Goal: Transaction & Acquisition: Obtain resource

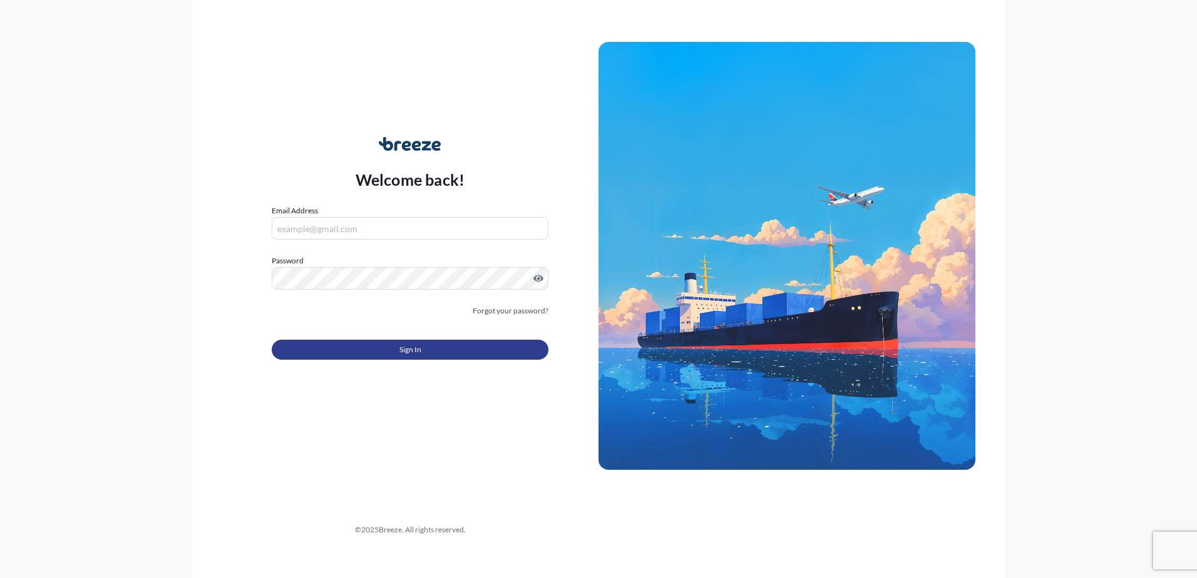
type input "[PERSON_NAME][EMAIL_ADDRESS][DOMAIN_NAME]"
click at [341, 352] on button "Sign In" at bounding box center [410, 350] width 277 height 20
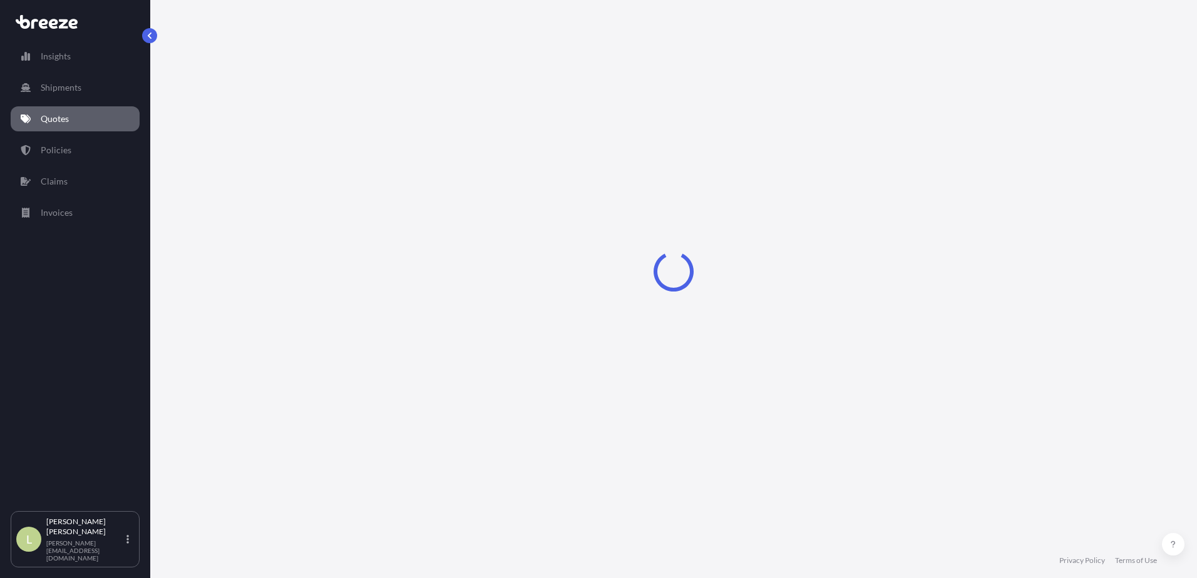
select select "Sea"
select select "1"
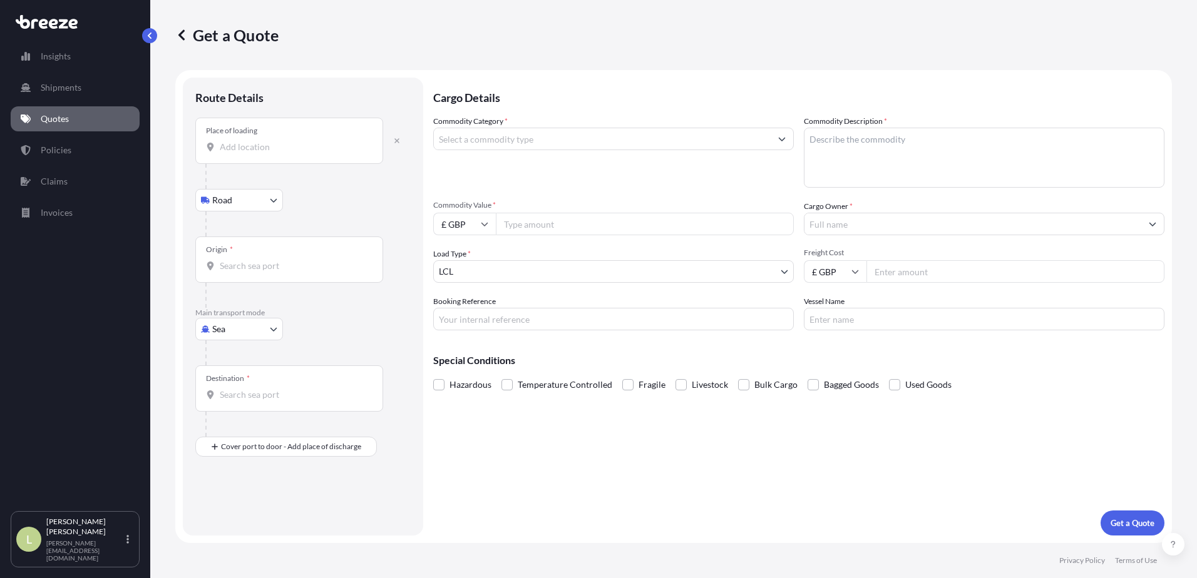
click at [344, 154] on div "Place of loading" at bounding box center [289, 141] width 188 height 46
click at [344, 153] on input "Place of loading" at bounding box center [294, 147] width 148 height 13
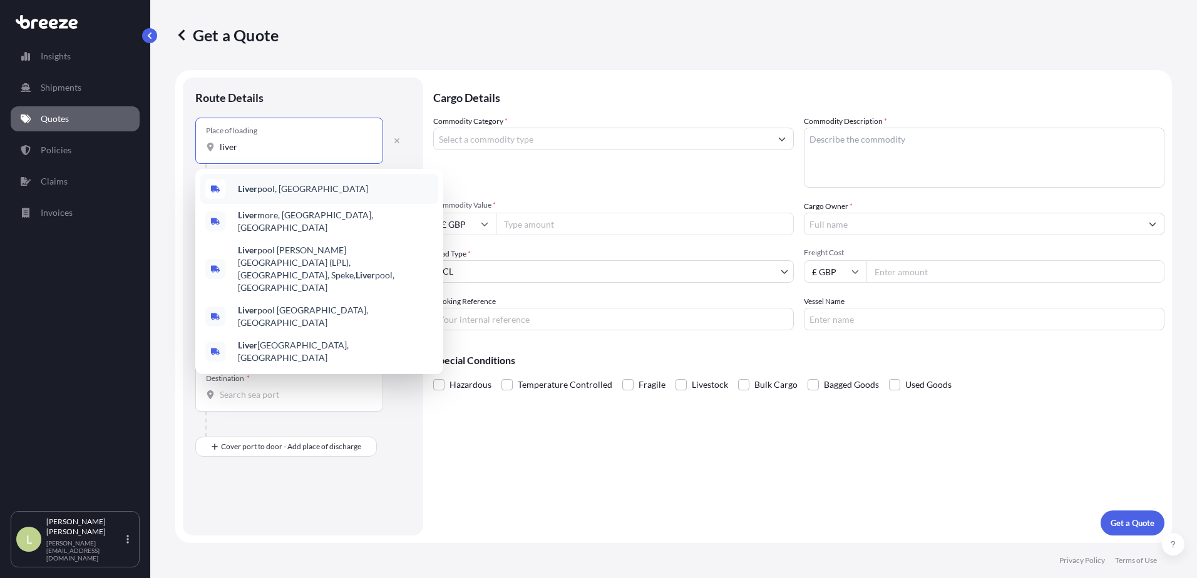
drag, startPoint x: 280, startPoint y: 148, endPoint x: 185, endPoint y: 136, distance: 96.5
click at [185, 136] on div "Route Details Place of loading liver Road Road Rail Origin * Main transport mod…" at bounding box center [303, 307] width 240 height 458
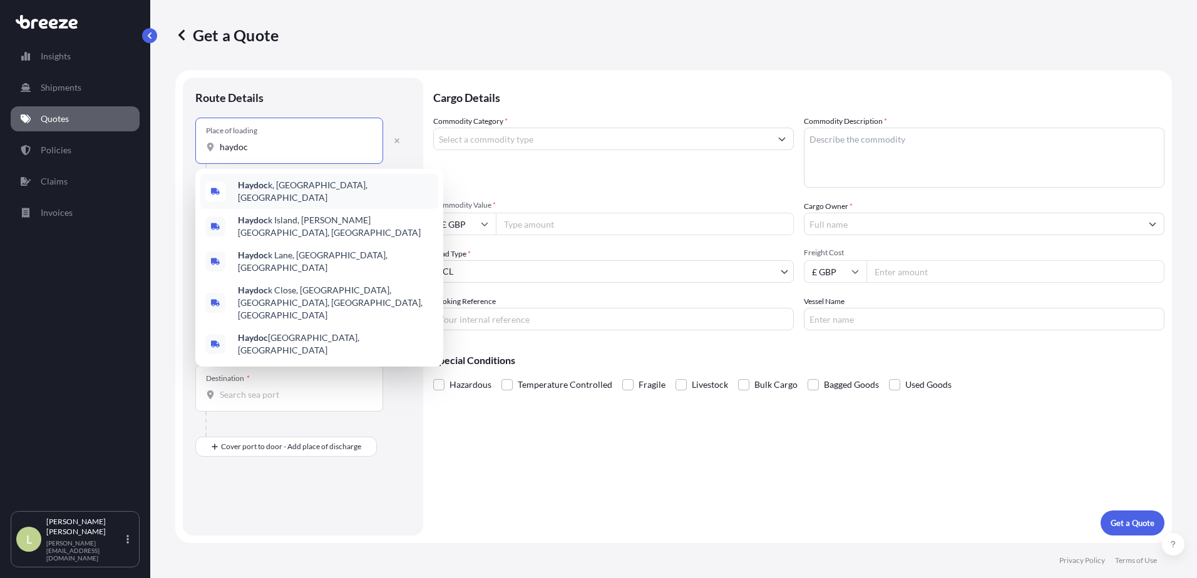
click at [262, 188] on b "Haydoc" at bounding box center [253, 185] width 30 height 11
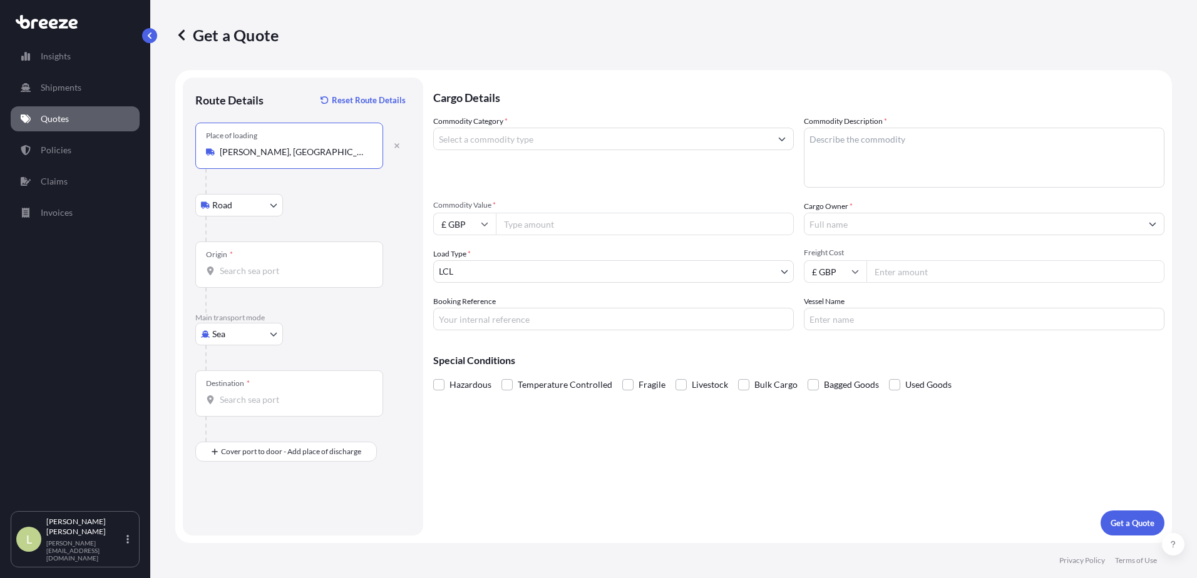
type input "[PERSON_NAME], [GEOGRAPHIC_DATA], [GEOGRAPHIC_DATA]"
click at [237, 273] on input "Origin *" at bounding box center [294, 271] width 148 height 13
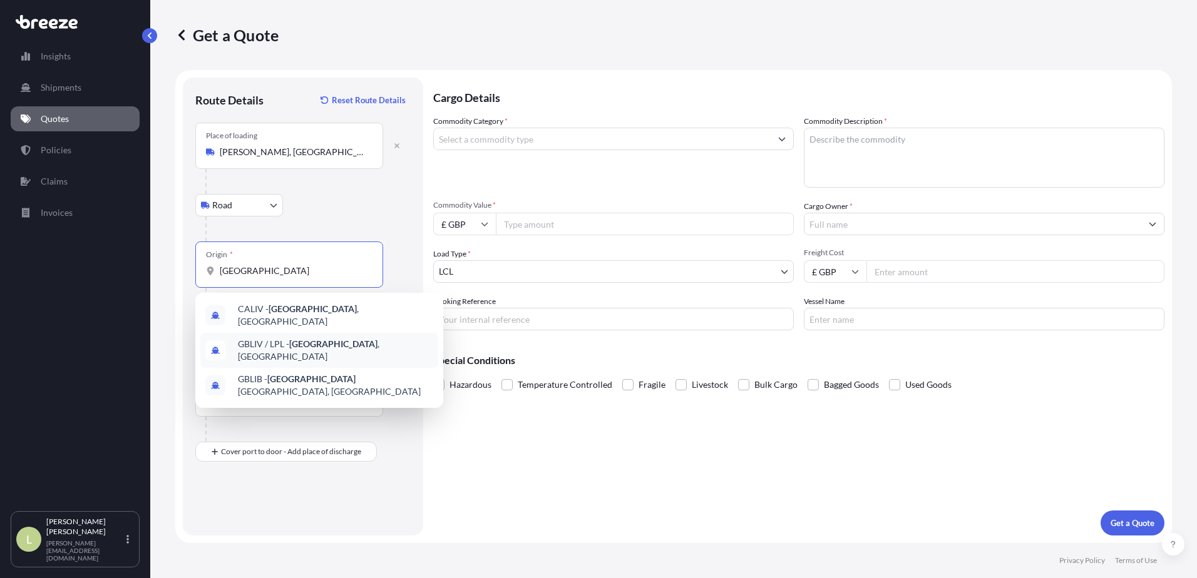
click at [254, 342] on span "GBLIV / LPL - [GEOGRAPHIC_DATA] , [GEOGRAPHIC_DATA]" at bounding box center [335, 350] width 195 height 25
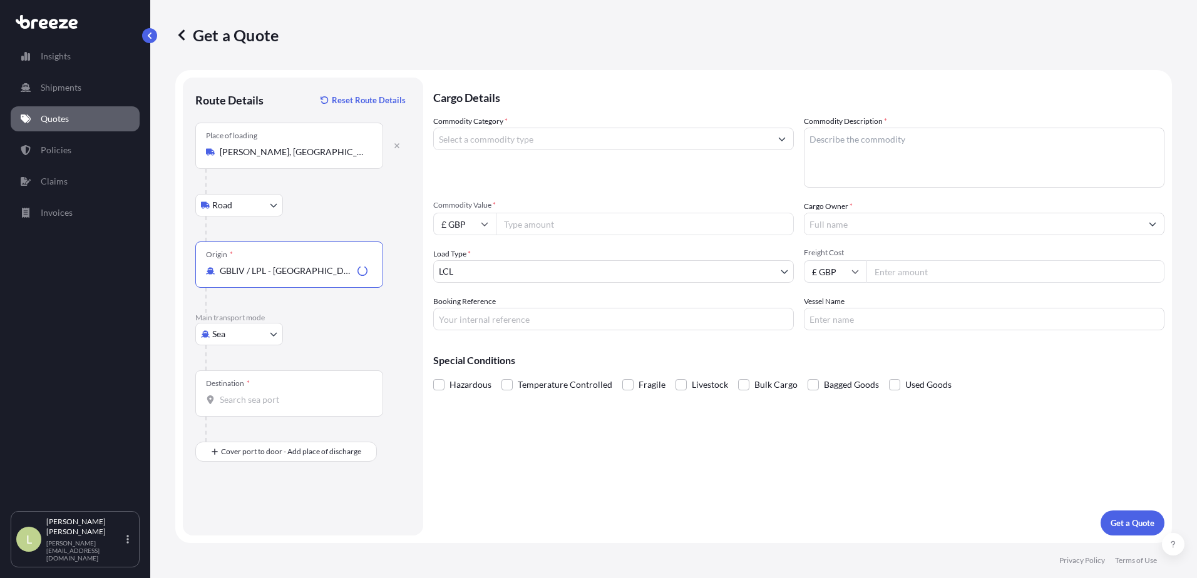
type input "GBLIV / LPL - [GEOGRAPHIC_DATA], [GEOGRAPHIC_DATA]"
click at [248, 396] on input "Destination *" at bounding box center [294, 400] width 148 height 13
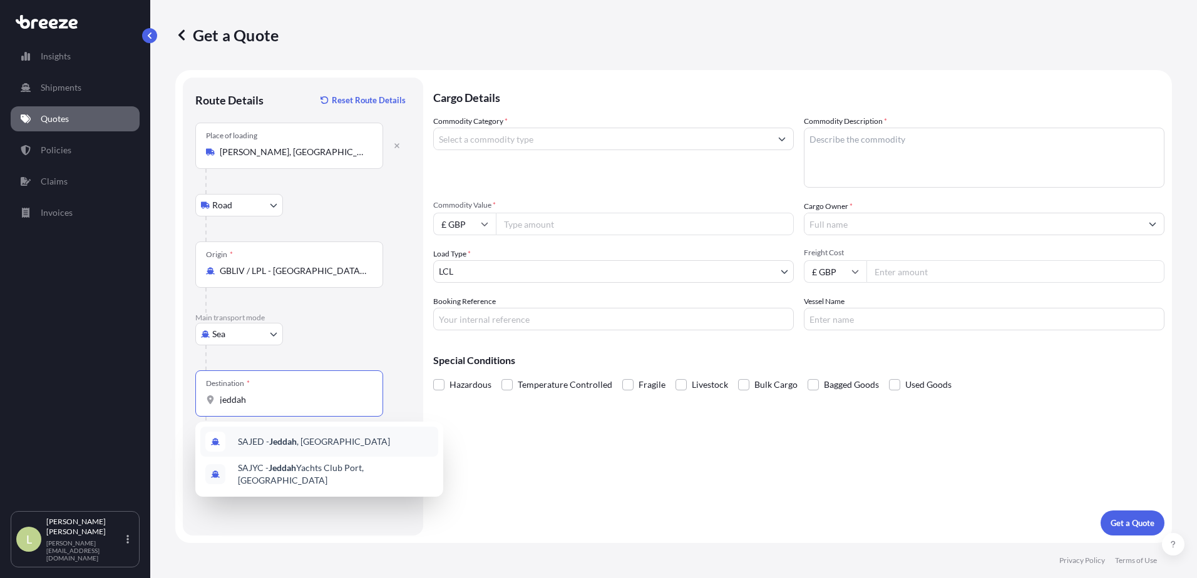
click at [258, 439] on span "SAJED - [GEOGRAPHIC_DATA] , [GEOGRAPHIC_DATA]" at bounding box center [314, 442] width 152 height 13
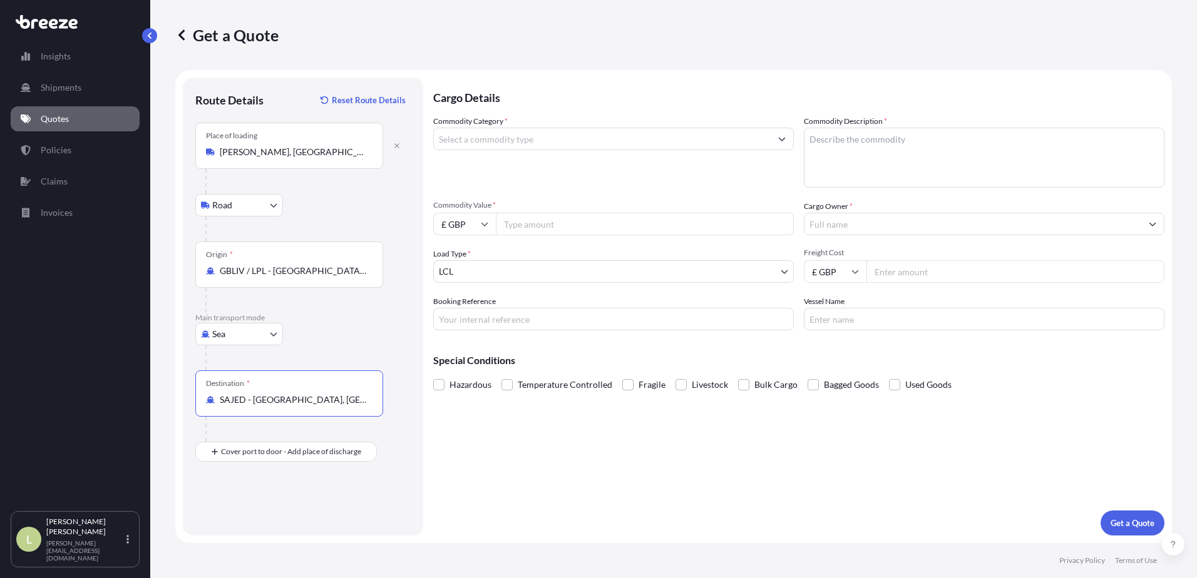
type input "SAJED - [GEOGRAPHIC_DATA], [GEOGRAPHIC_DATA]"
click at [634, 387] on label "Fragile" at bounding box center [643, 385] width 43 height 19
click at [622, 376] on input "Fragile" at bounding box center [622, 376] width 0 height 0
click at [836, 148] on textarea "Commodity Description *" at bounding box center [984, 158] width 361 height 60
drag, startPoint x: 843, startPoint y: 138, endPoint x: 776, endPoint y: 141, distance: 67.0
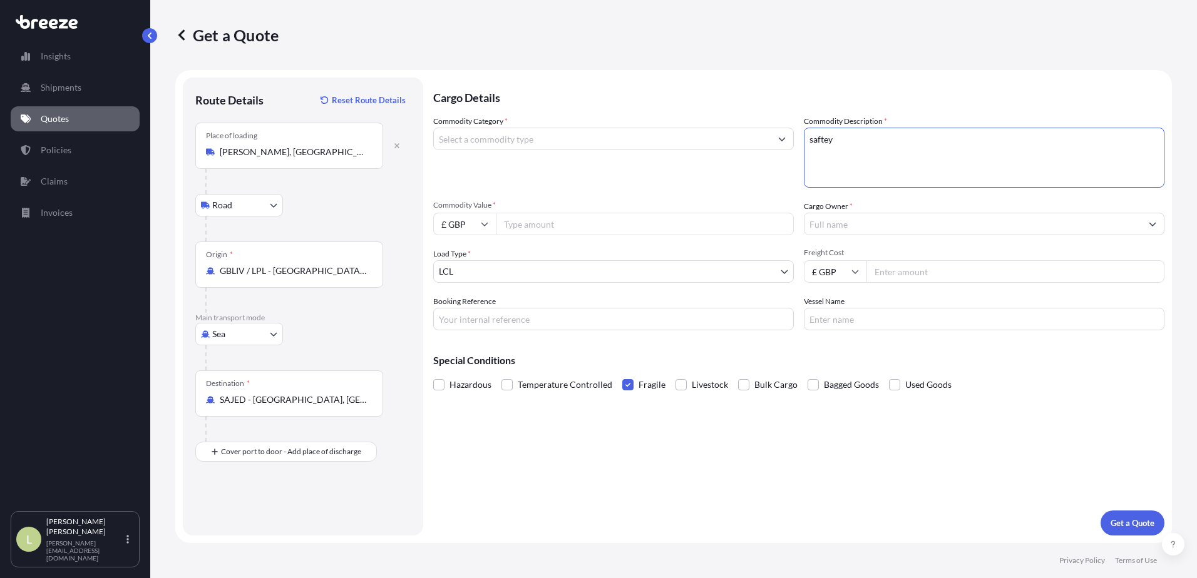
click at [776, 141] on div "Commodity Category * Commodity Description * saftey Commodity Value * £ GBP Car…" at bounding box center [798, 222] width 731 height 215
type textarea "SAFETY GLASSS"
click at [647, 132] on input "Commodity Category *" at bounding box center [602, 139] width 337 height 23
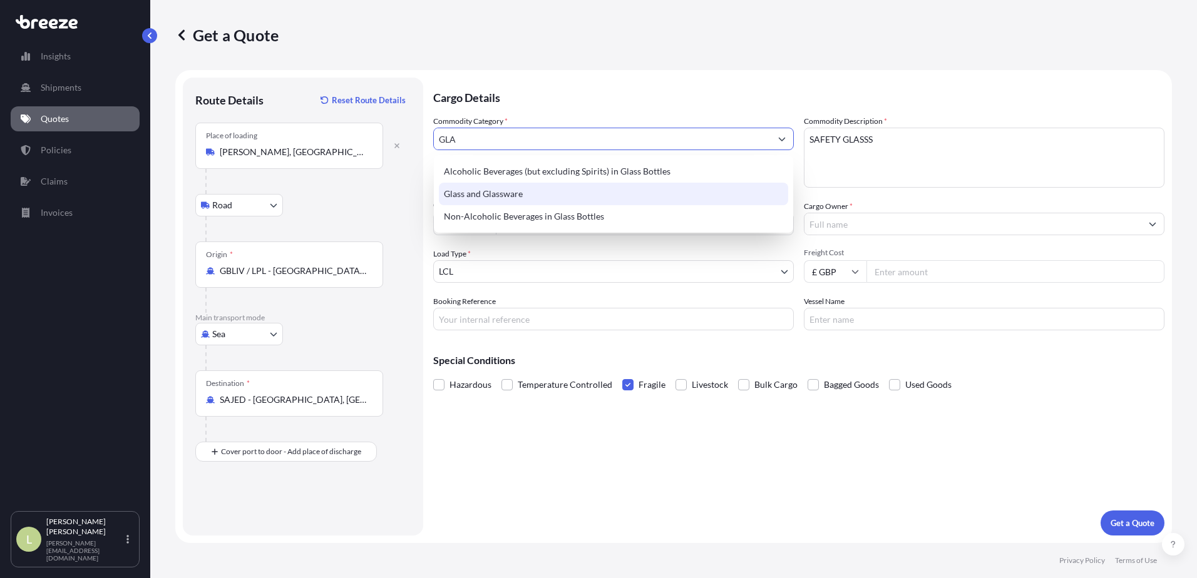
click at [582, 193] on div "Glass and Glassware" at bounding box center [613, 194] width 349 height 23
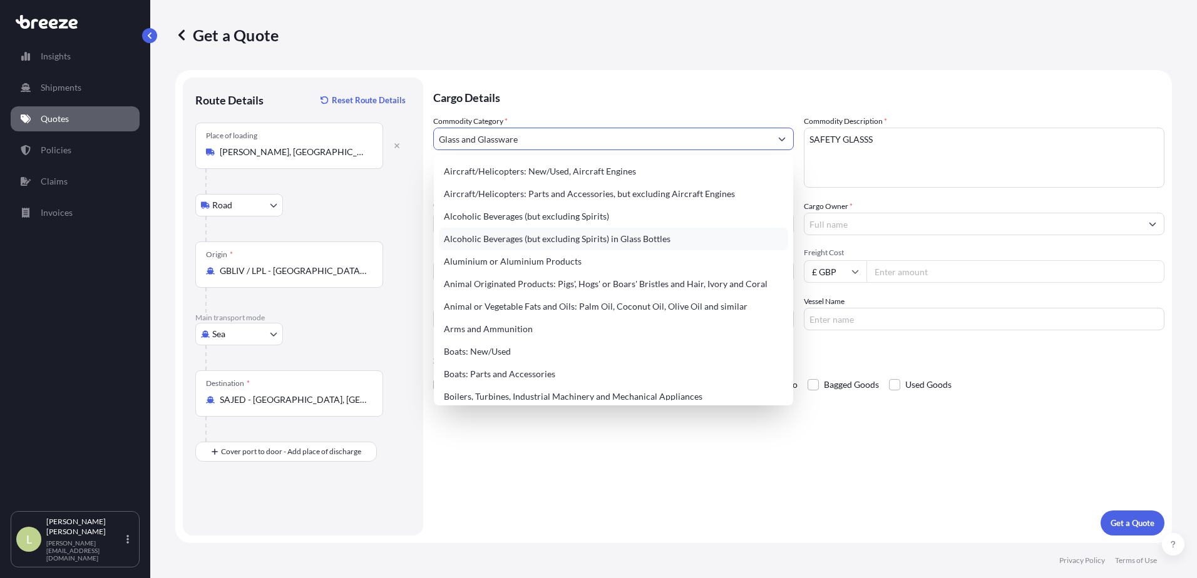
type input "Alcoholic Beverages (but excluding Spirits) in Glass Bottles"
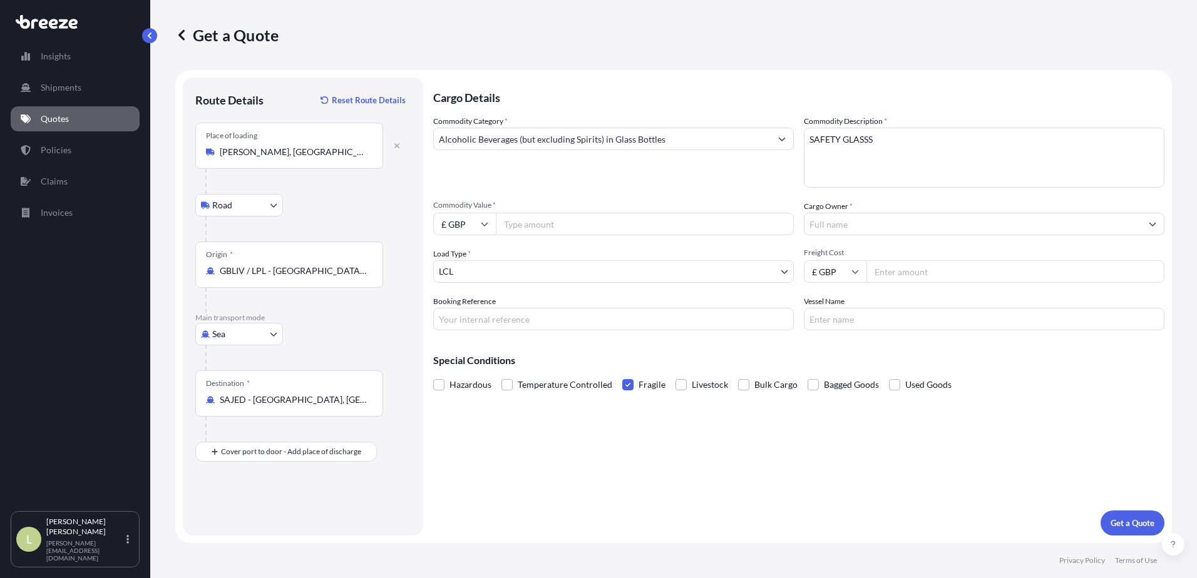
click at [553, 223] on input "Commodity Value *" at bounding box center [645, 224] width 298 height 23
type input "52504.40"
click at [469, 231] on input "£ GBP" at bounding box center [464, 224] width 63 height 23
click at [464, 308] on div "$ USD" at bounding box center [464, 311] width 53 height 24
type input "$ USD"
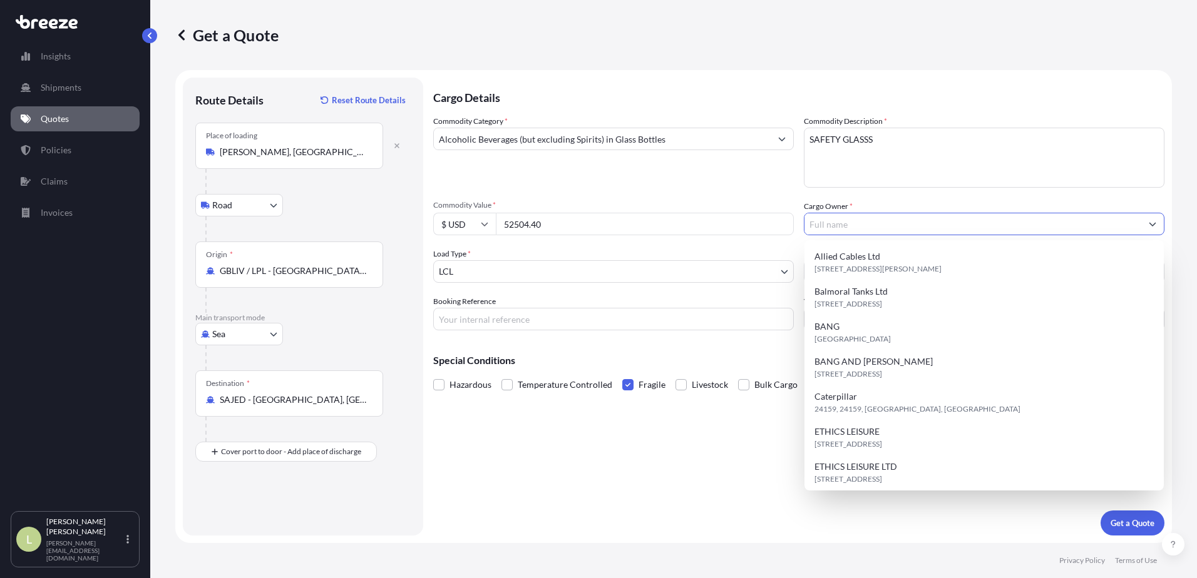
click at [828, 230] on input "Cargo Owner *" at bounding box center [972, 224] width 337 height 23
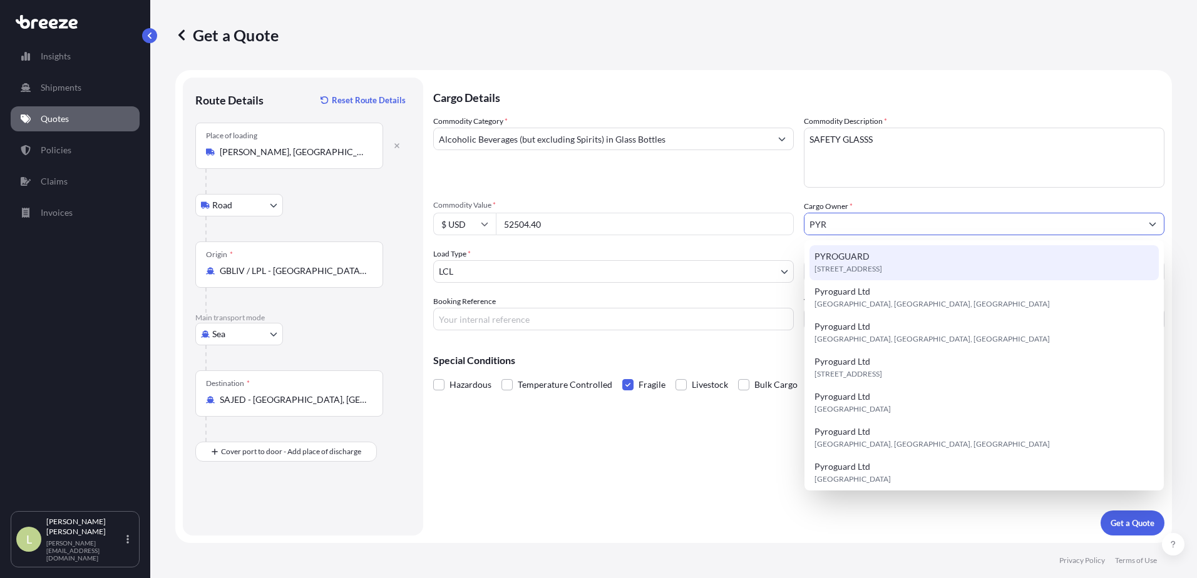
click at [829, 254] on span "PYROGUARD" at bounding box center [841, 256] width 55 height 13
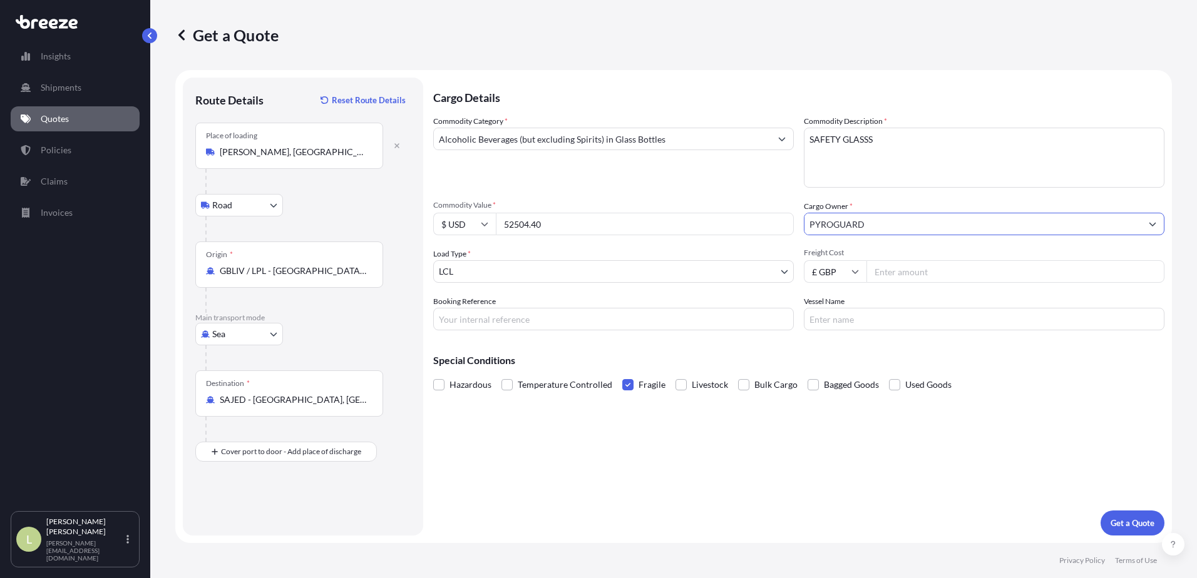
type input "PYROGUARD"
click at [908, 270] on input "Freight Cost" at bounding box center [1015, 271] width 298 height 23
type input "5900"
click at [857, 272] on icon at bounding box center [855, 272] width 8 height 8
click at [829, 356] on div "$ USD" at bounding box center [835, 359] width 53 height 24
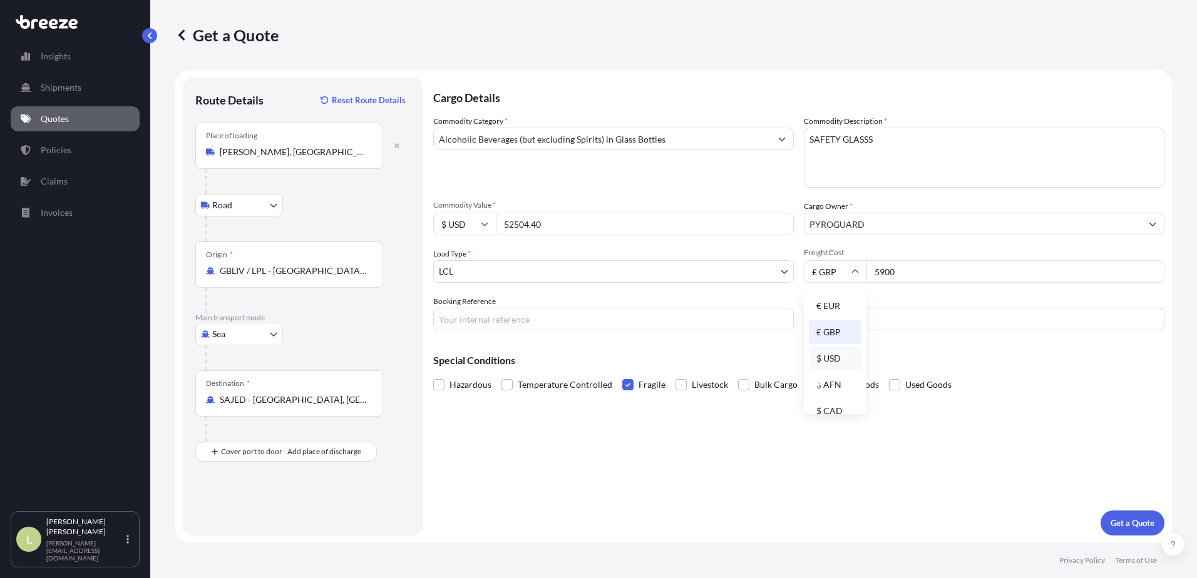
type input "$ USD"
click at [753, 312] on input "Booking Reference" at bounding box center [613, 319] width 361 height 23
type input "S00006490"
click at [1123, 518] on p "Get a Quote" at bounding box center [1132, 523] width 44 height 13
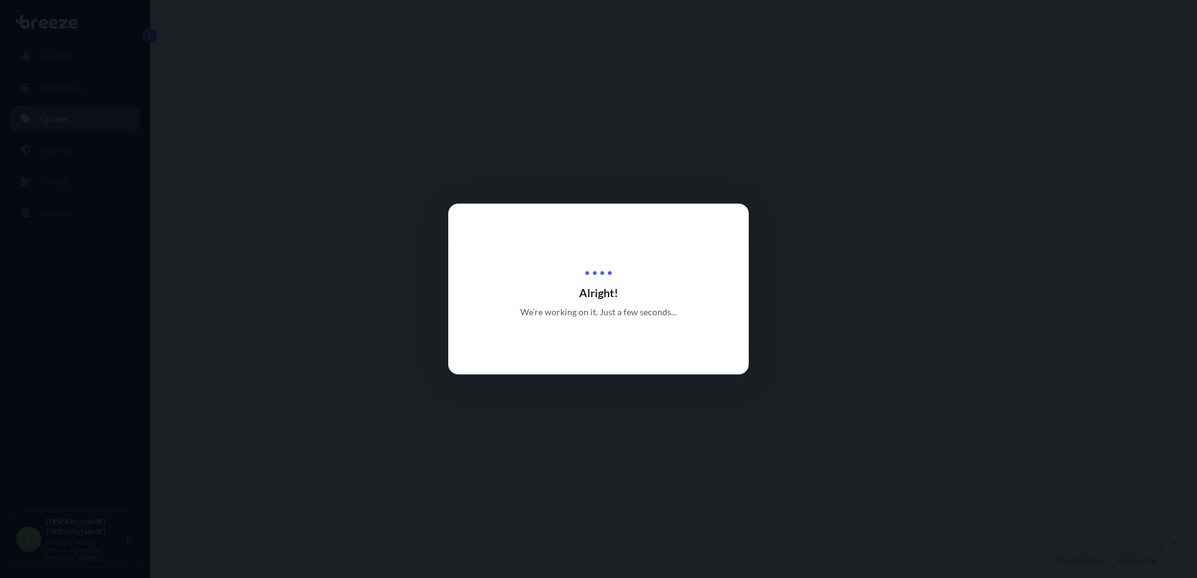
select select "Road"
select select "Sea"
select select "1"
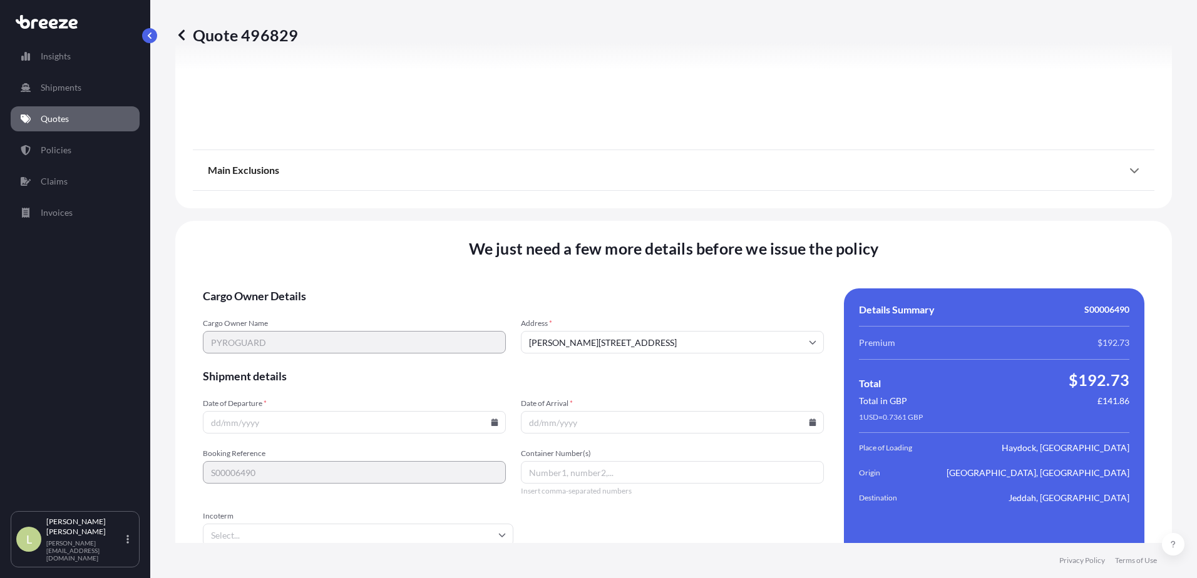
scroll to position [1508, 0]
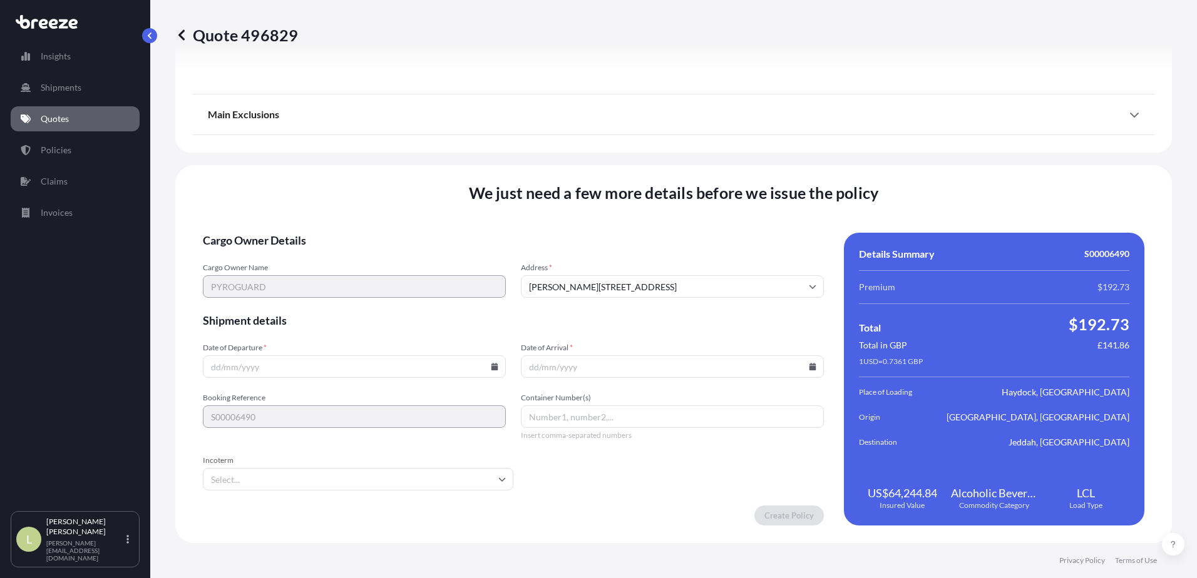
click at [491, 366] on icon at bounding box center [494, 367] width 7 height 8
click at [290, 279] on button "19" at bounding box center [295, 279] width 20 height 20
type input "[DATE]"
click at [809, 369] on icon at bounding box center [812, 367] width 7 height 8
click at [753, 155] on icon at bounding box center [752, 156] width 5 height 8
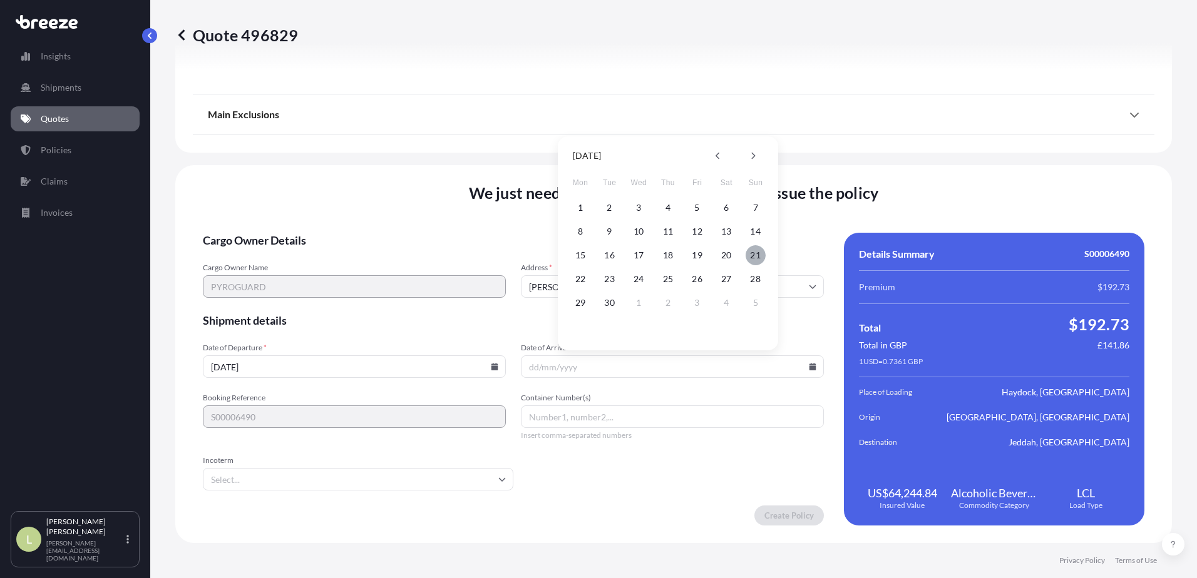
click at [760, 256] on button "21" at bounding box center [755, 255] width 20 height 20
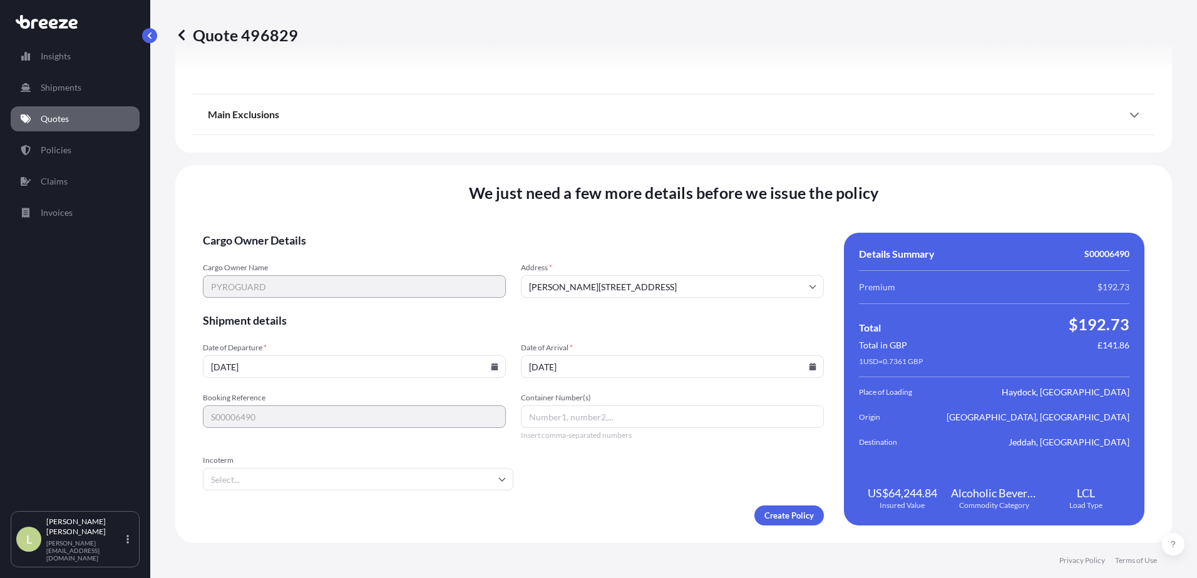
click at [809, 365] on icon at bounding box center [812, 367] width 7 height 8
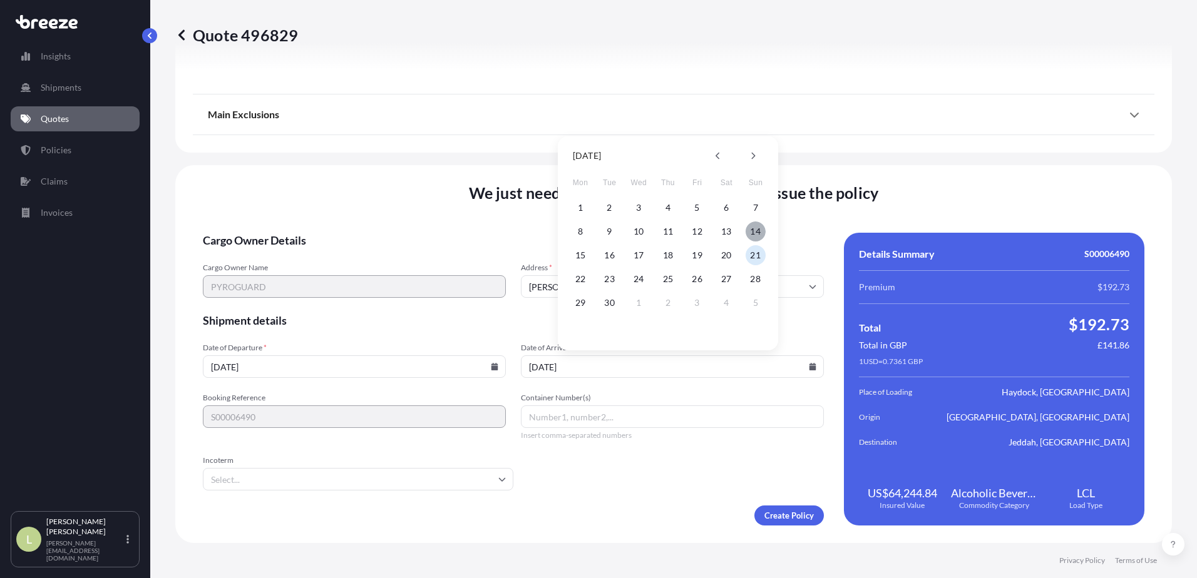
click at [758, 227] on button "14" at bounding box center [755, 232] width 20 height 20
type input "[DATE]"
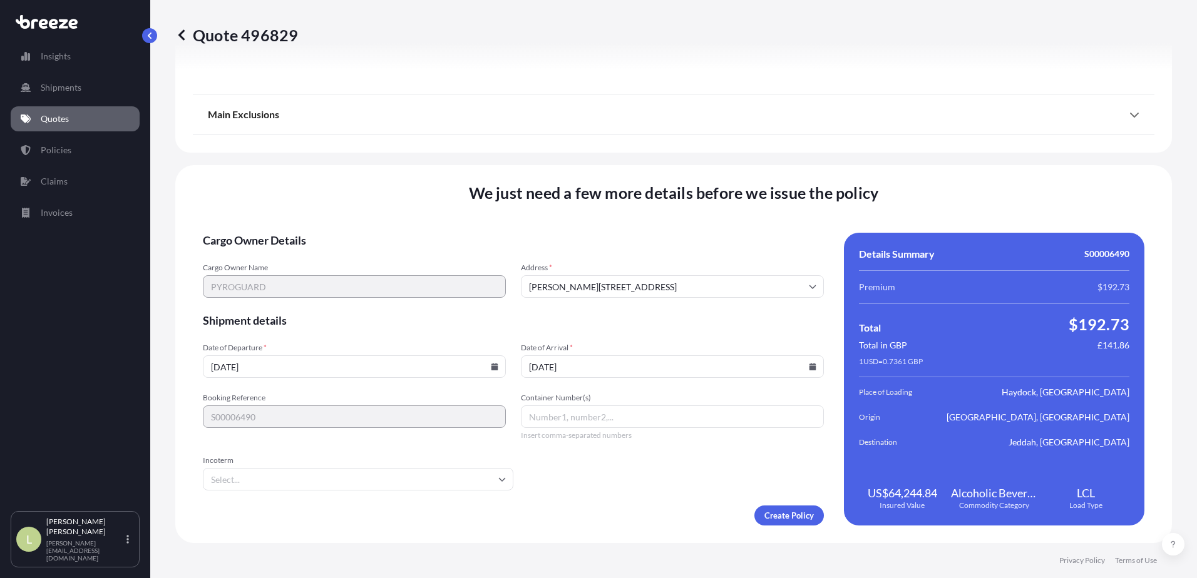
click at [681, 416] on input "Container Number(s)" at bounding box center [672, 417] width 303 height 23
paste input "MSCU2520116"
type input "MSCU2520116"
click at [454, 477] on input "Incoterm" at bounding box center [358, 479] width 310 height 23
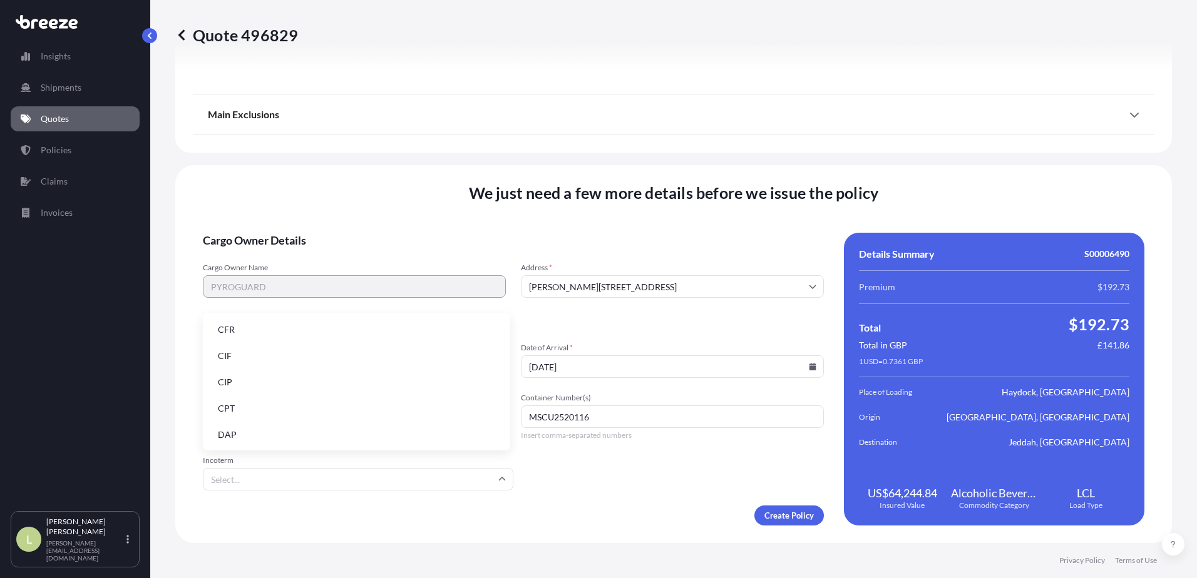
click at [373, 361] on li "CIF" at bounding box center [356, 356] width 297 height 24
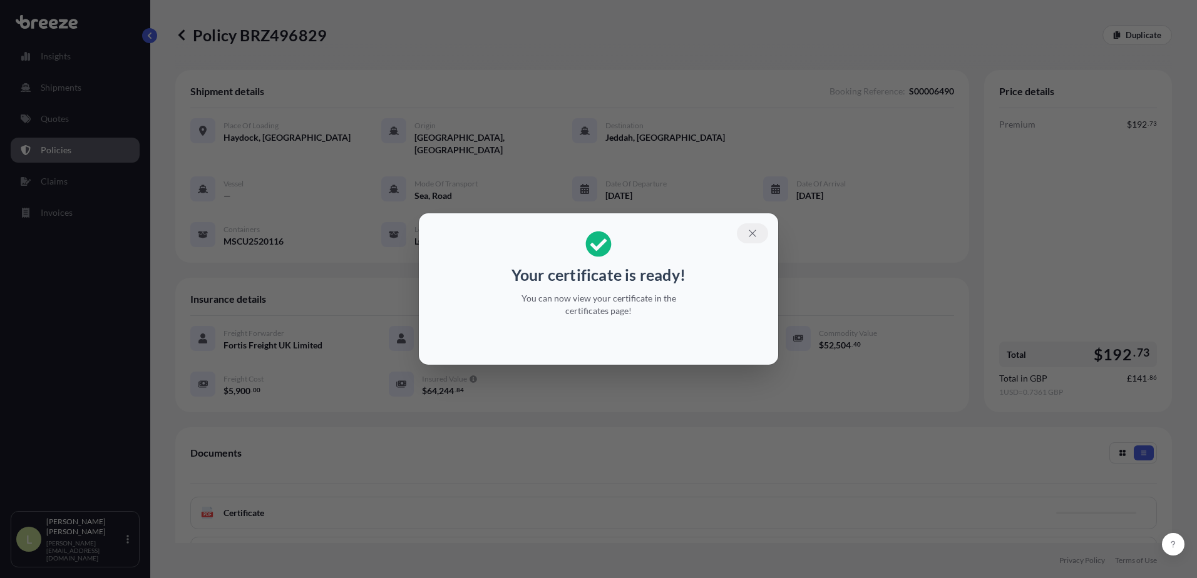
click at [748, 231] on icon "button" at bounding box center [752, 233] width 11 height 11
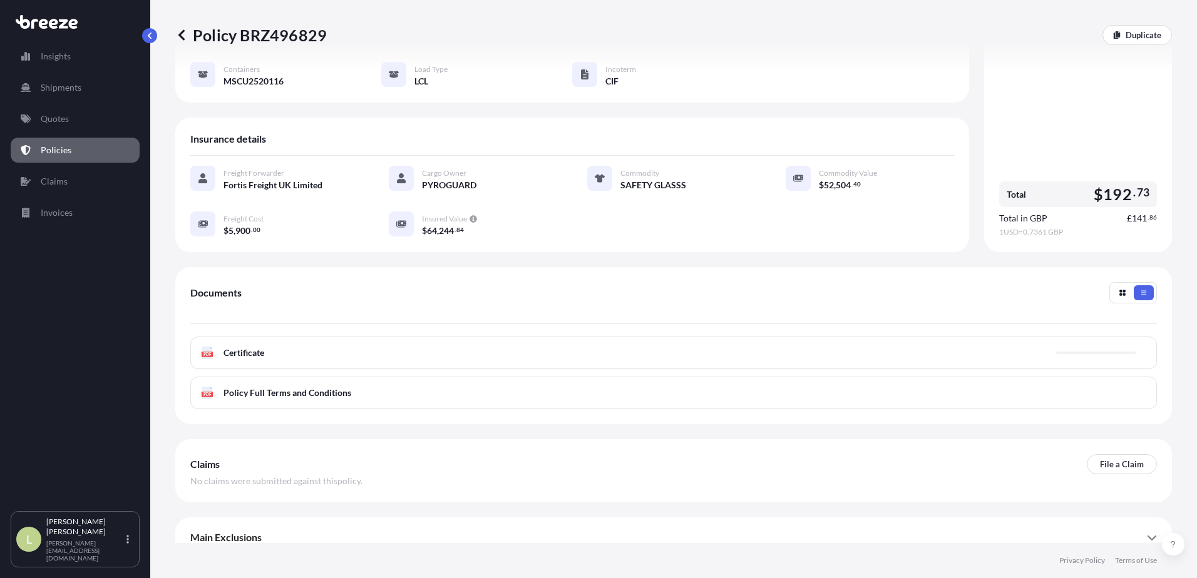
scroll to position [162, 0]
click at [427, 335] on div "PDF Certificate" at bounding box center [673, 351] width 966 height 33
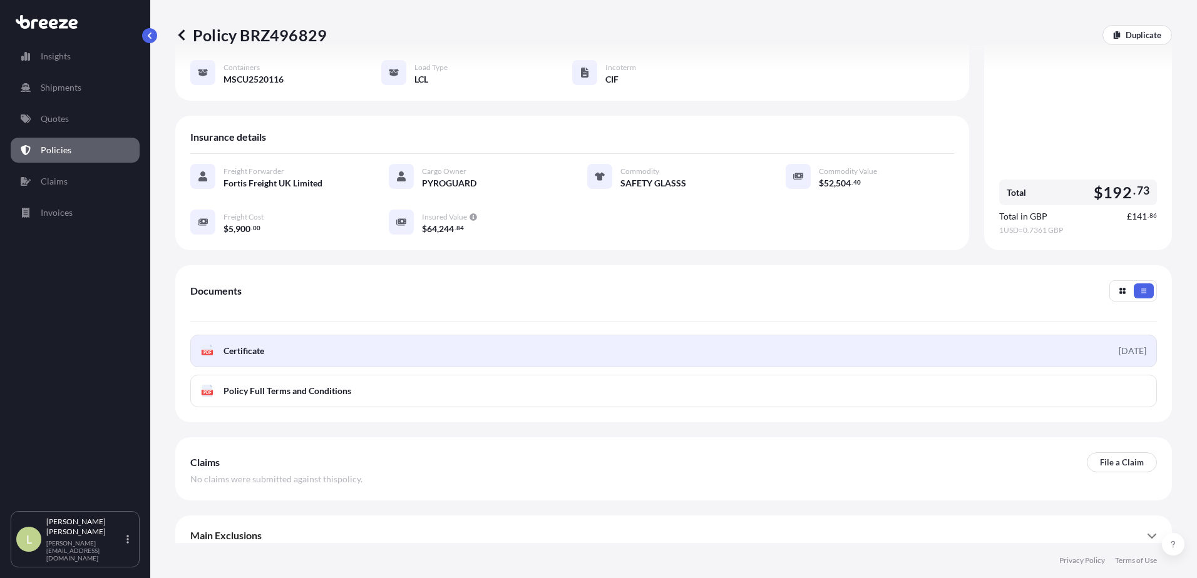
click at [345, 342] on link "PDF Certificate [DATE]" at bounding box center [673, 351] width 966 height 33
